Goal: Task Accomplishment & Management: Complete application form

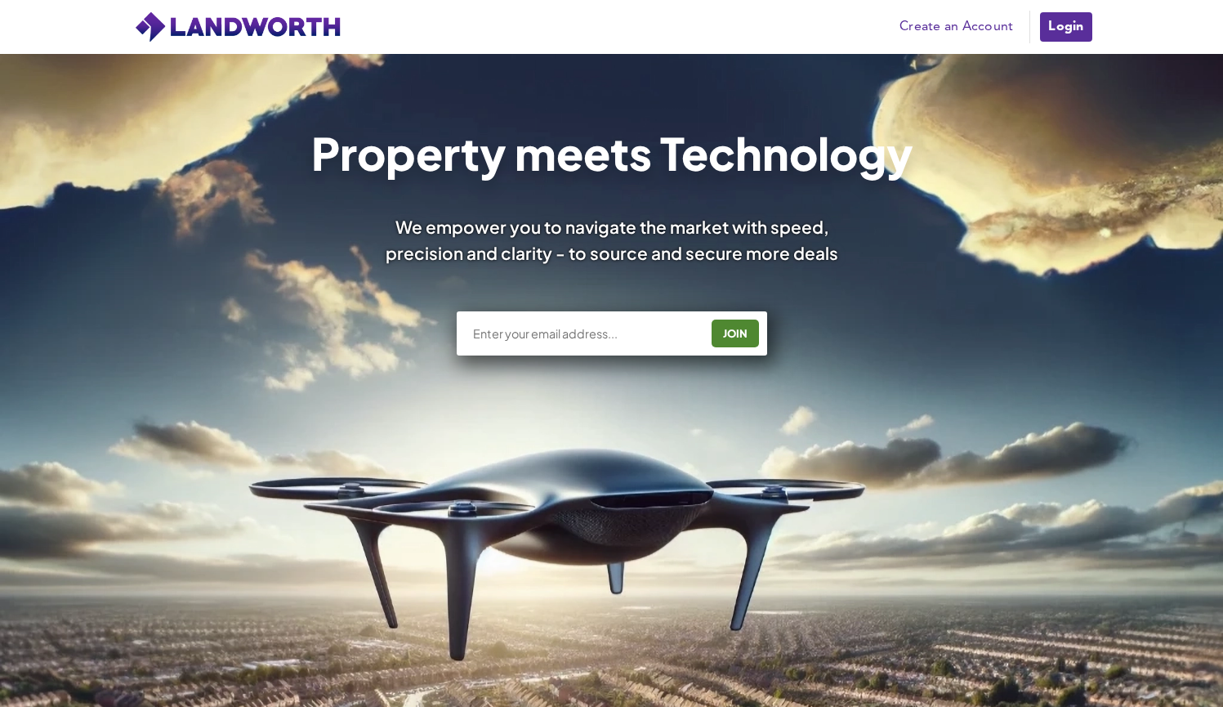
click at [619, 342] on div "JOIN" at bounding box center [612, 333] width 311 height 44
click at [619, 337] on input "text" at bounding box center [586, 333] width 228 height 16
type input "[EMAIL_ADDRESS][DOMAIN_NAME]"
click at [739, 332] on div "JOIN" at bounding box center [736, 333] width 38 height 26
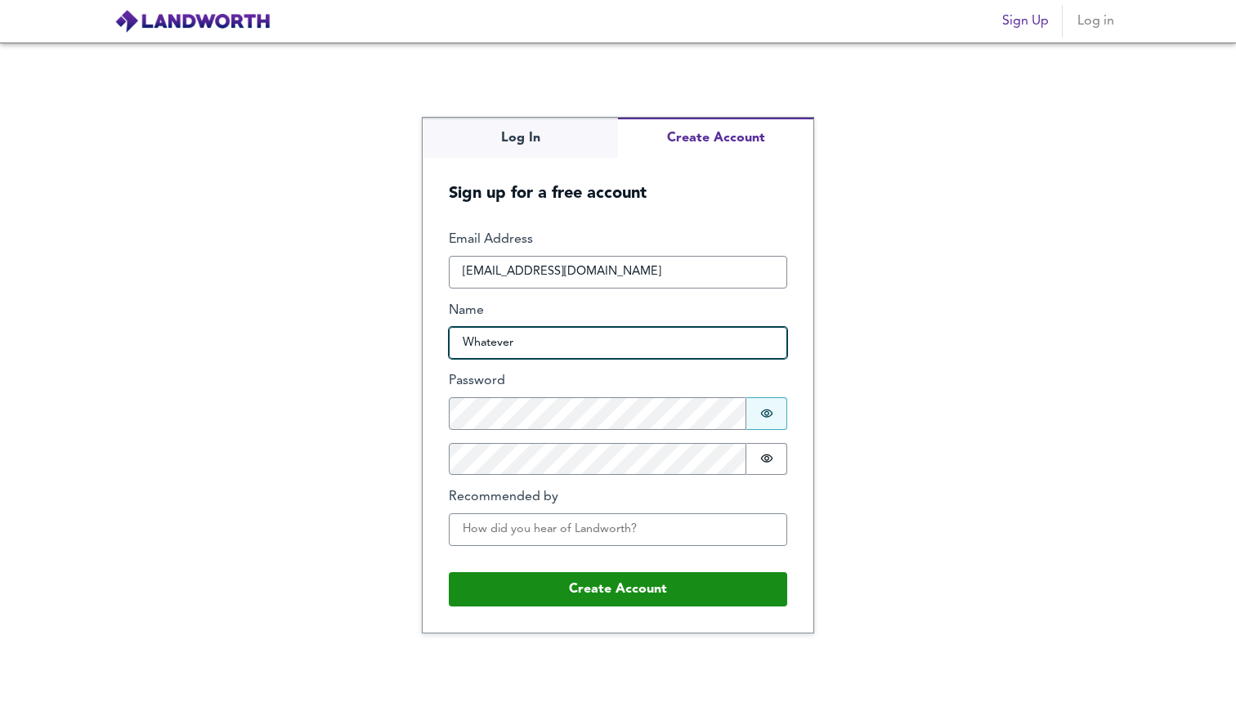
type input "Whatever"
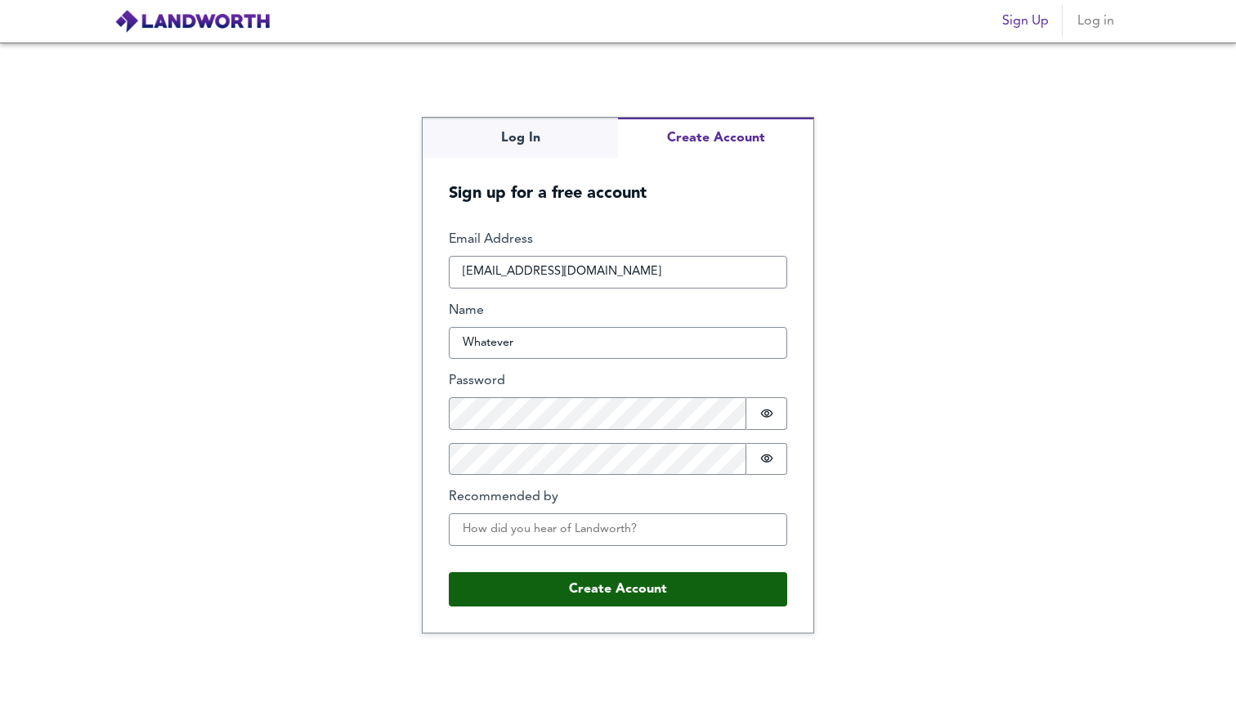
click at [641, 600] on button "Create Account" at bounding box center [618, 589] width 338 height 34
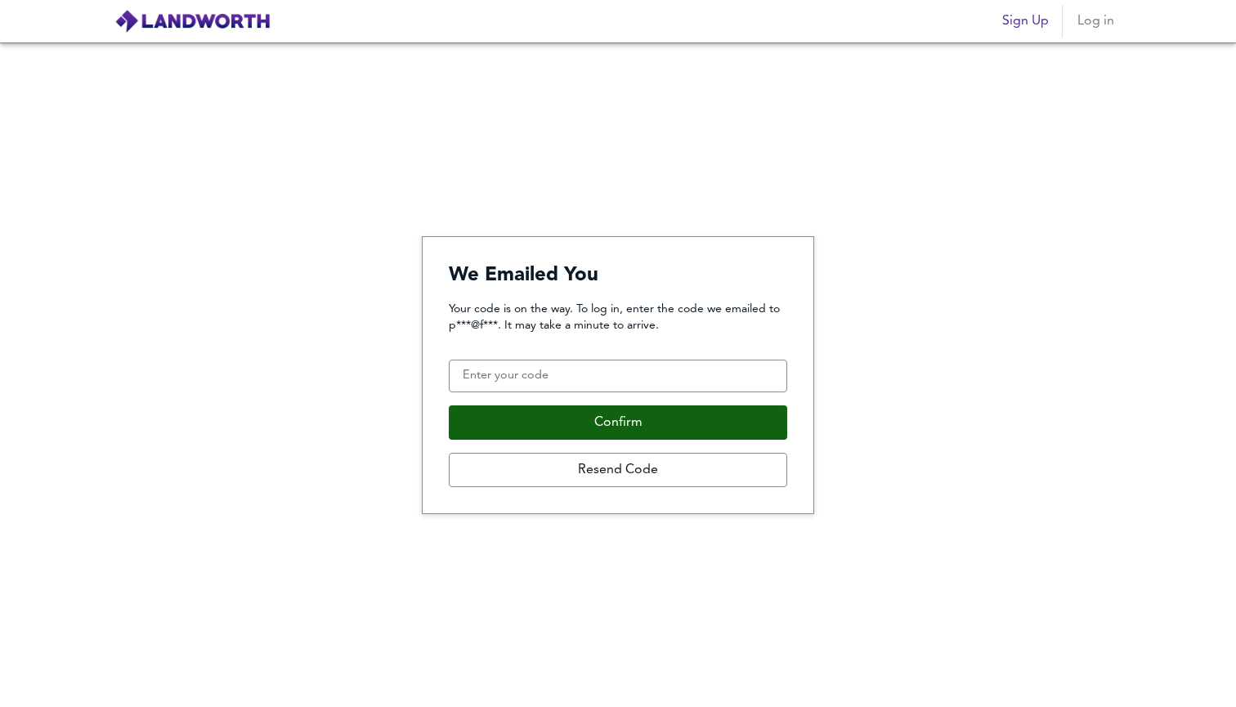
click at [680, 430] on button "Confirm" at bounding box center [618, 422] width 338 height 34
type input "459632"
click at [694, 416] on button "Confirm" at bounding box center [618, 422] width 338 height 34
